Goal: Check status

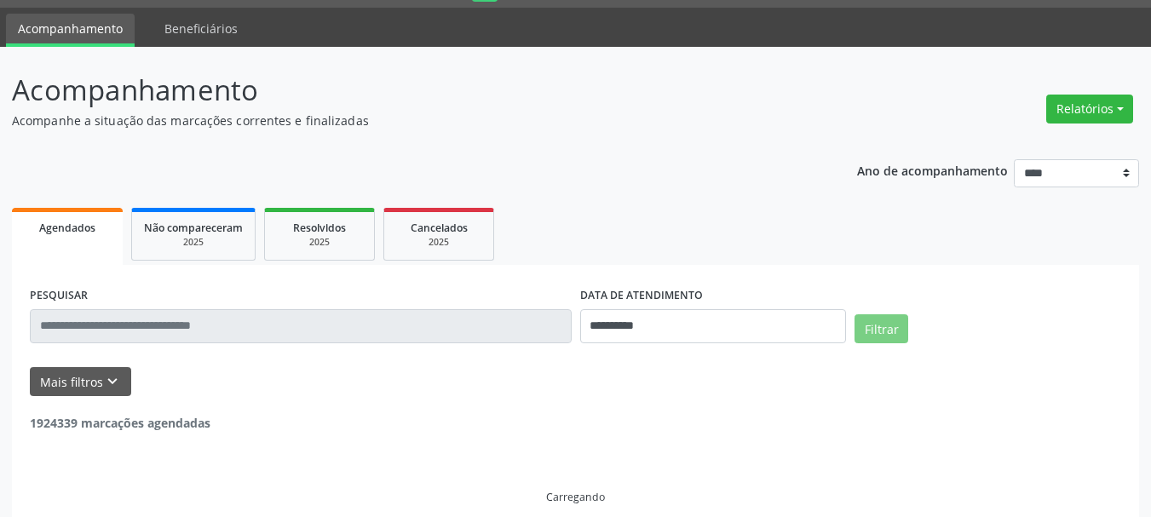
scroll to position [47, 0]
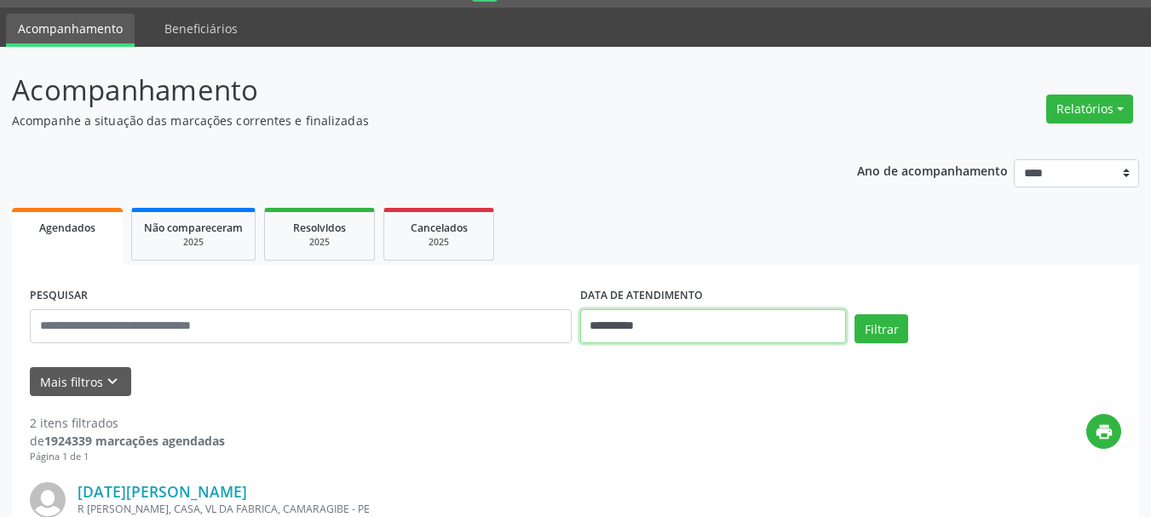
click at [717, 337] on input "**********" at bounding box center [713, 326] width 267 height 34
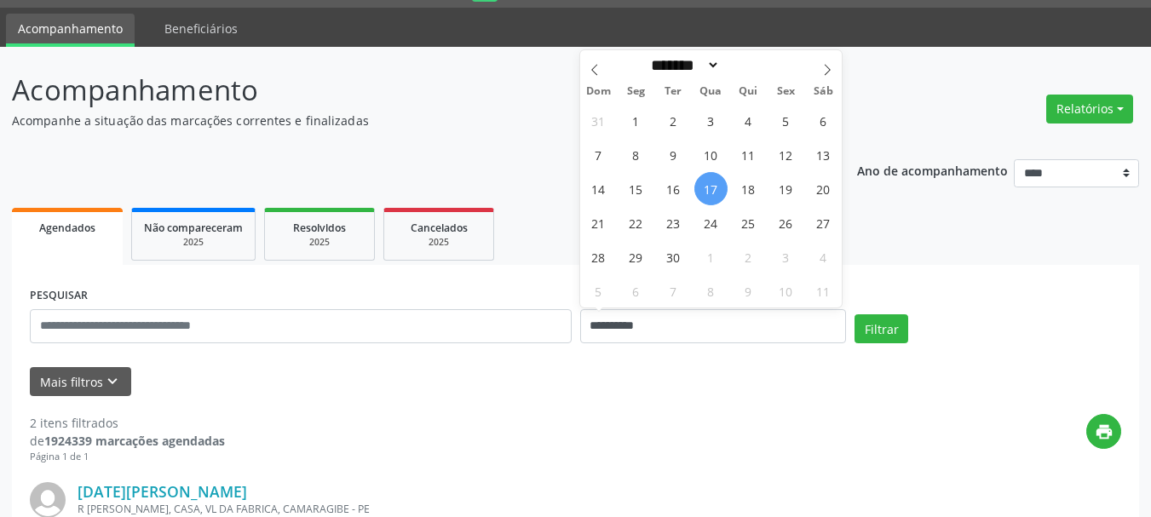
click at [716, 176] on span "17" at bounding box center [710, 188] width 33 height 33
type input "**********"
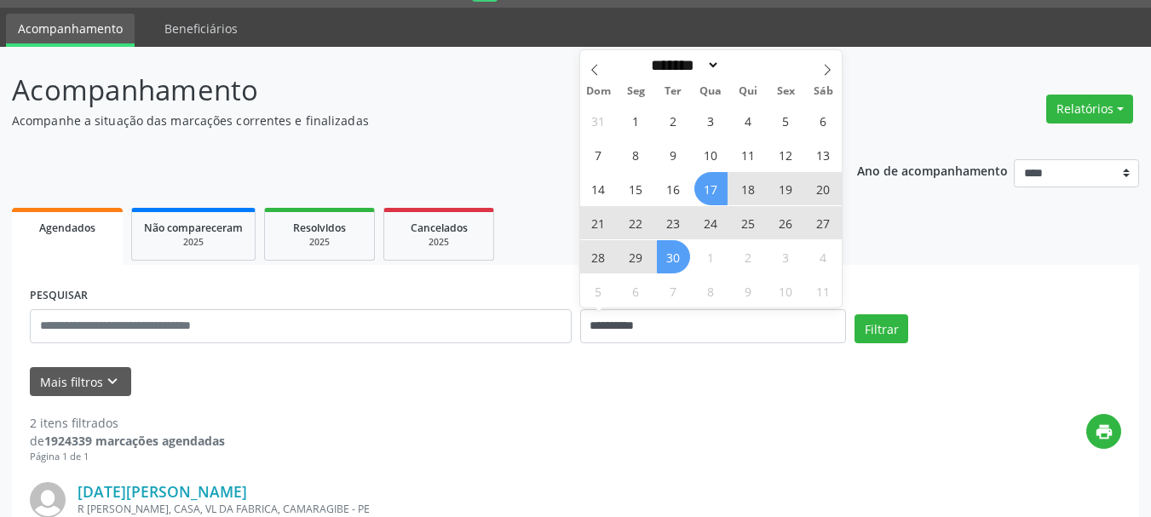
click at [665, 263] on span "30" at bounding box center [673, 256] width 33 height 33
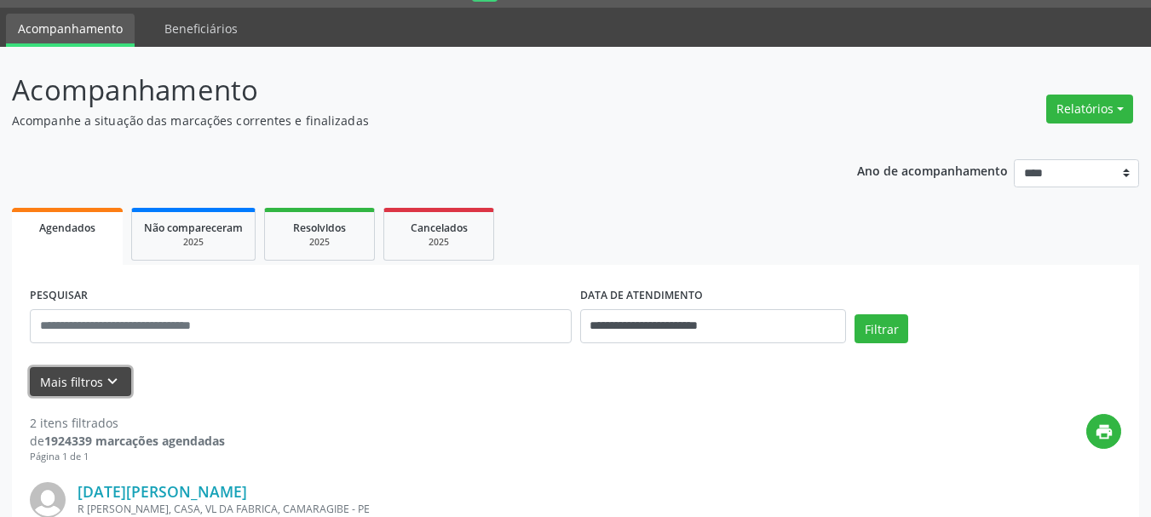
click at [93, 371] on button "Mais filtros keyboard_arrow_down" at bounding box center [80, 382] width 101 height 30
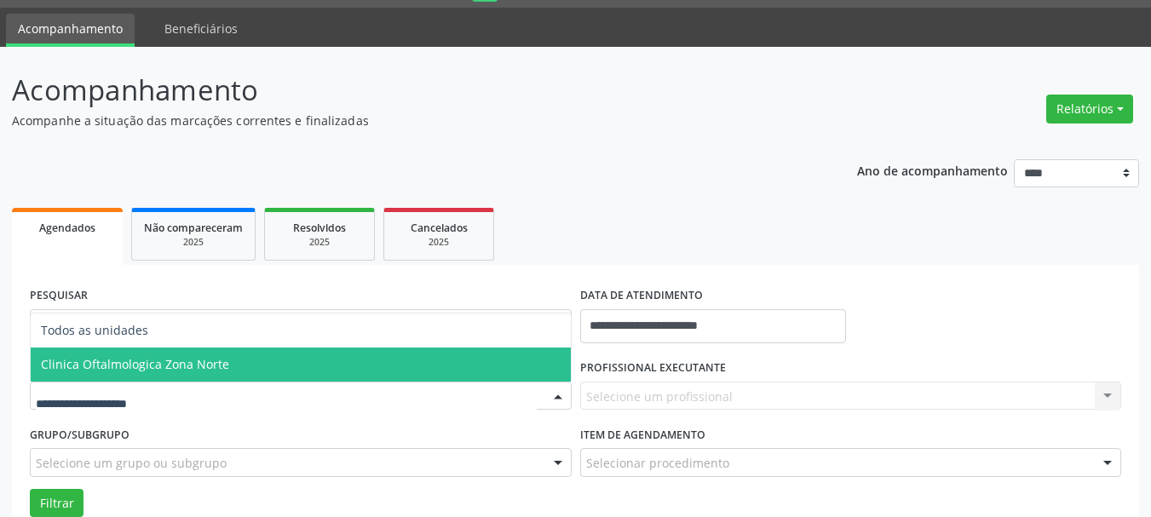
drag, startPoint x: 154, startPoint y: 351, endPoint x: 510, endPoint y: 408, distance: 359.9
click at [156, 351] on span "Clinica Oftalmologica Zona Norte" at bounding box center [301, 365] width 540 height 34
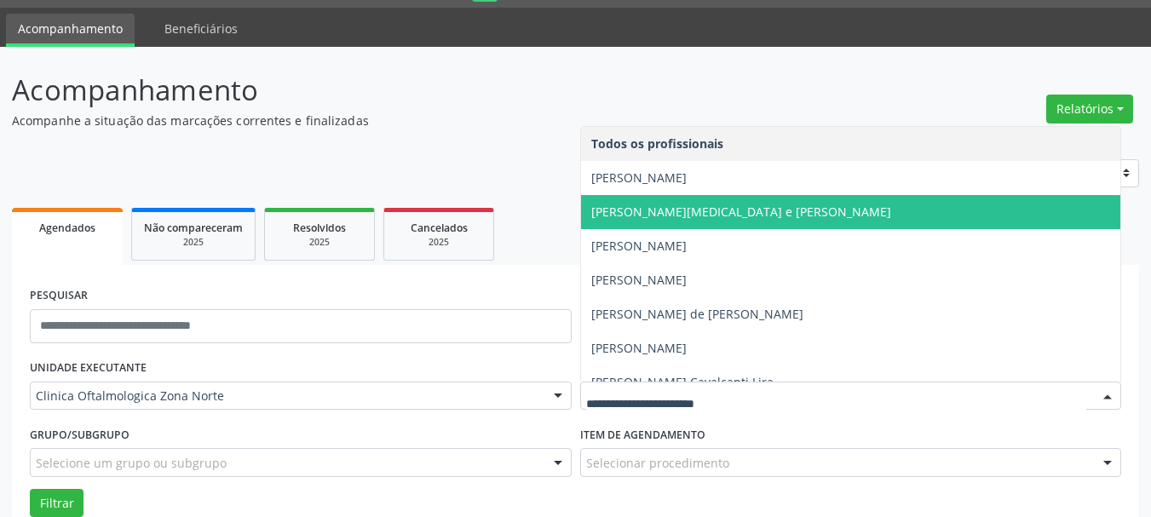
click at [641, 226] on span "[PERSON_NAME][MEDICAL_DATA] e [PERSON_NAME]" at bounding box center [851, 212] width 540 height 34
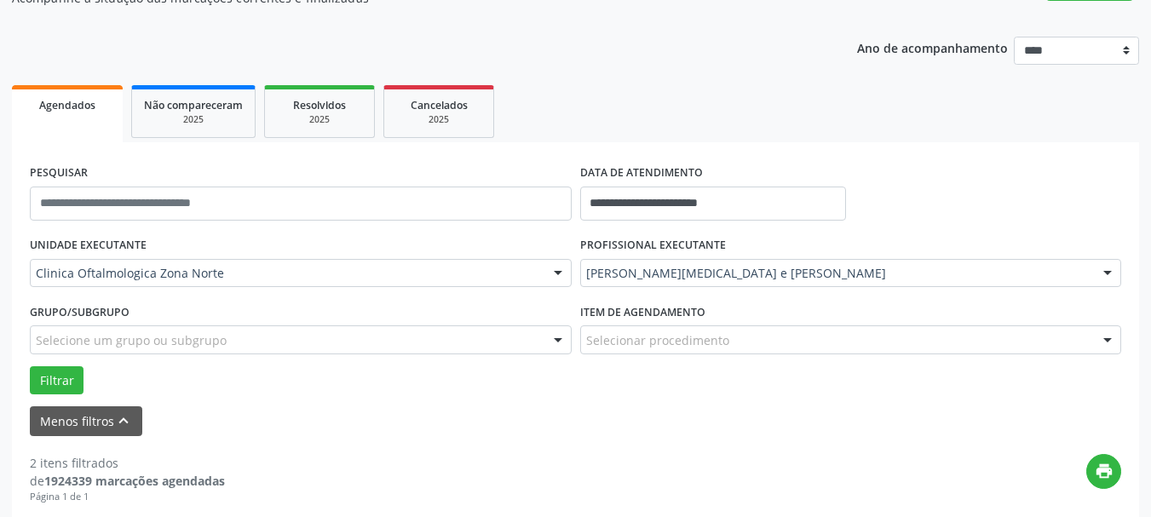
scroll to position [217, 0]
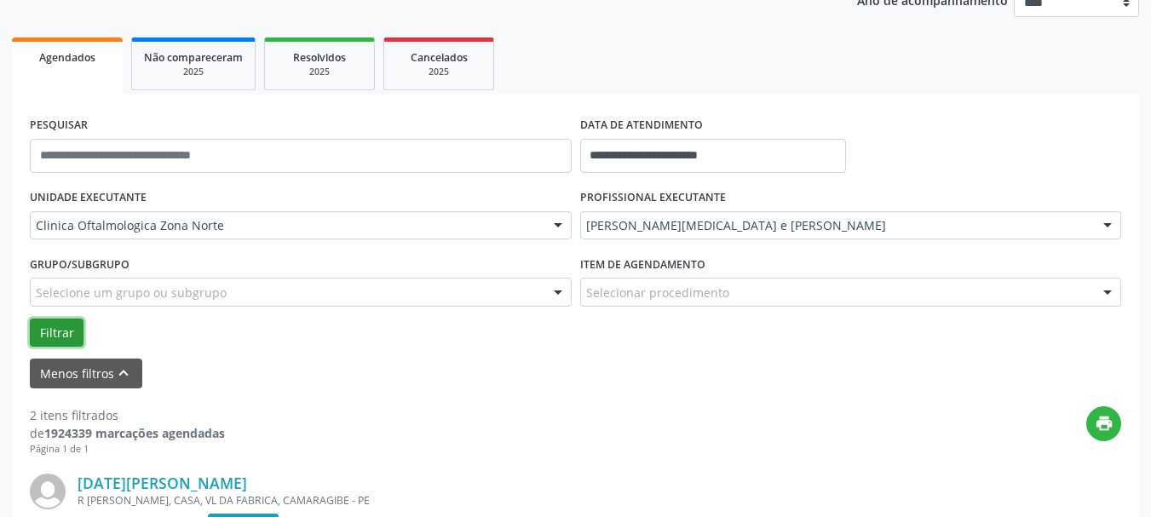
click at [60, 330] on button "Filtrar" at bounding box center [57, 333] width 54 height 29
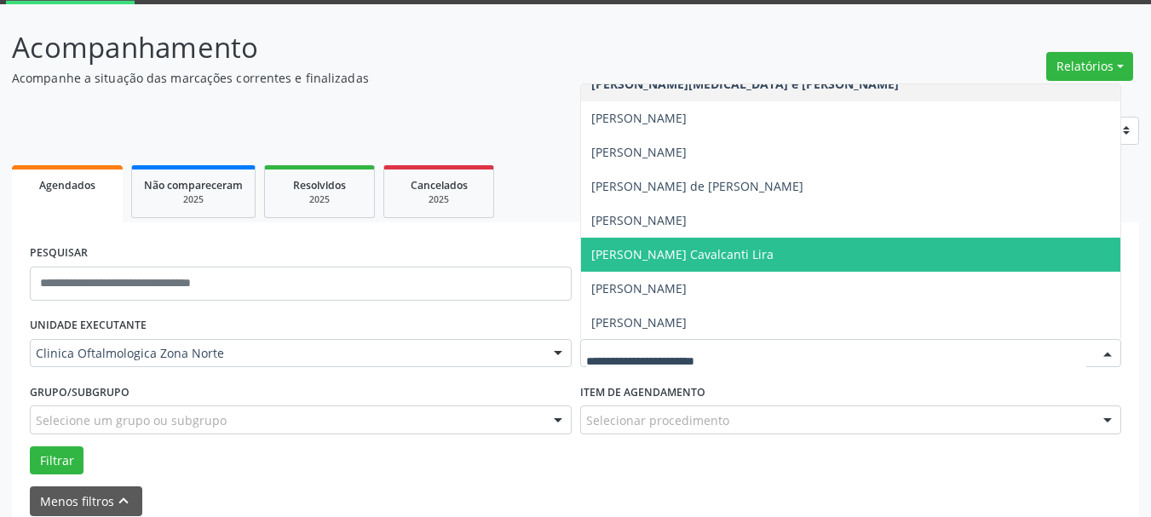
scroll to position [86, 0]
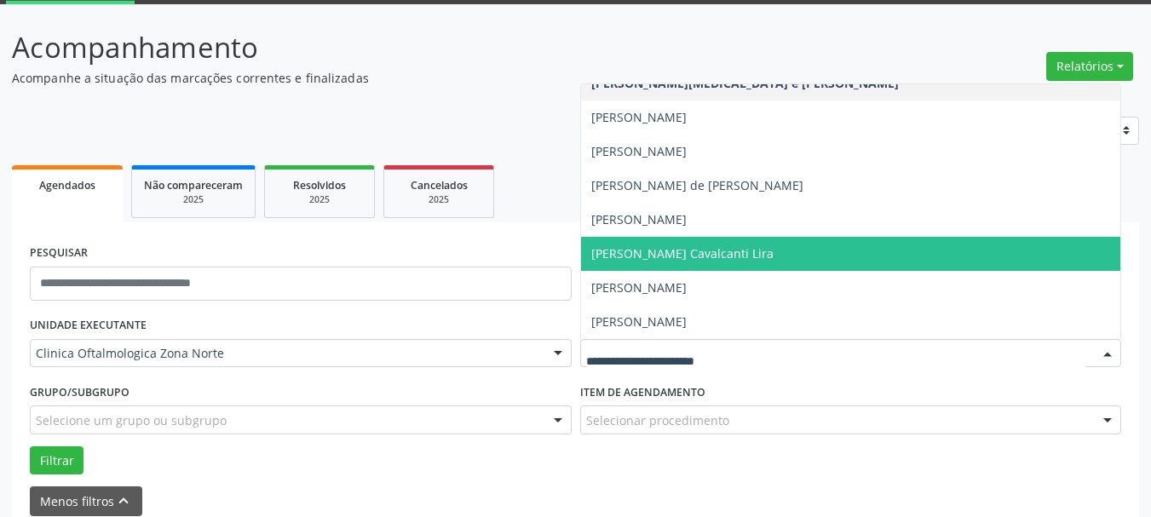
click at [642, 256] on span "[PERSON_NAME] Cavalcanti Lira" at bounding box center [682, 253] width 182 height 16
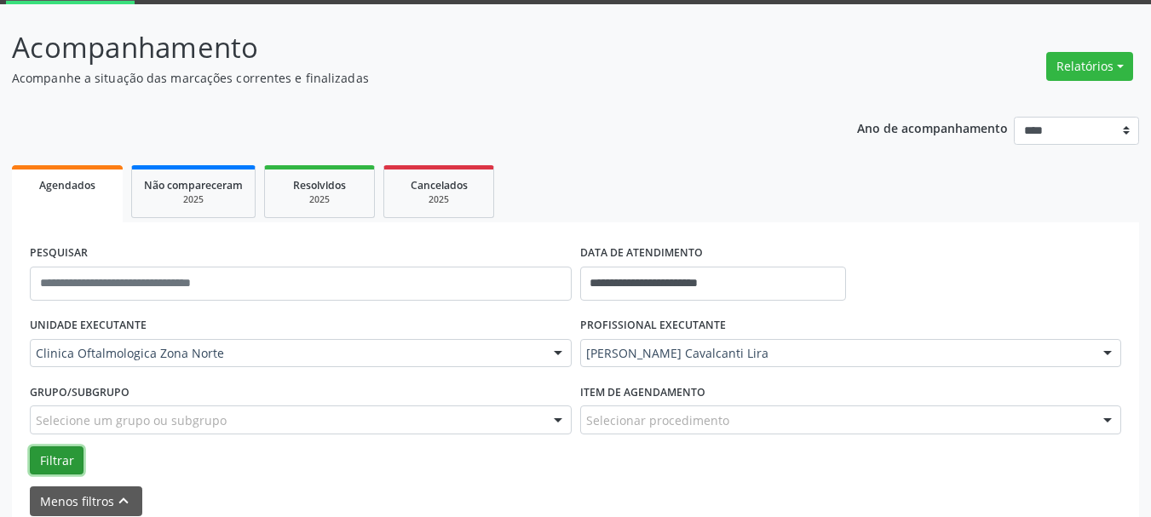
click at [61, 460] on button "Filtrar" at bounding box center [57, 461] width 54 height 29
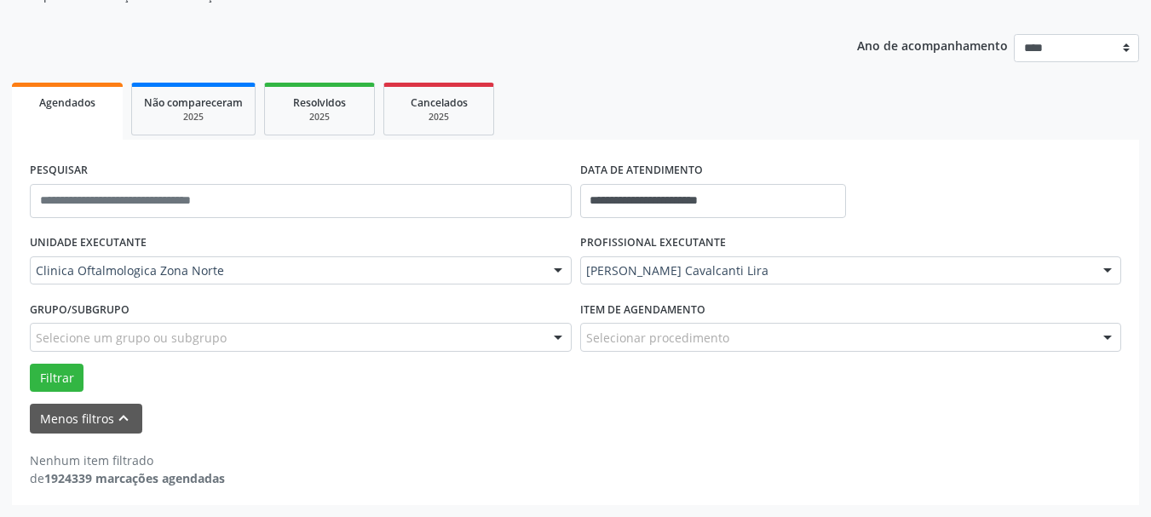
scroll to position [172, 0]
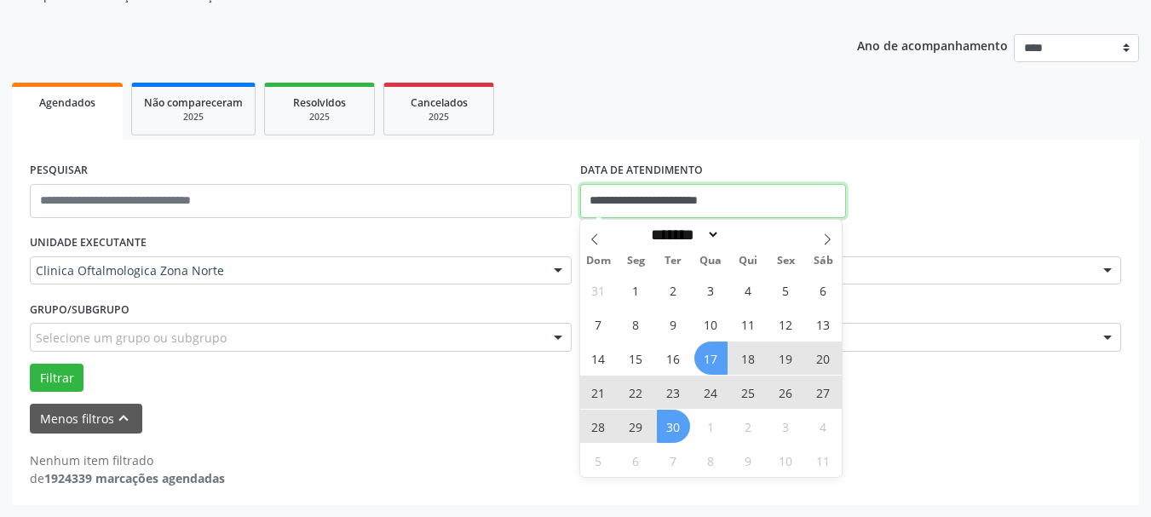
click at [696, 197] on input "**********" at bounding box center [713, 201] width 267 height 34
